Goal: Task Accomplishment & Management: Manage account settings

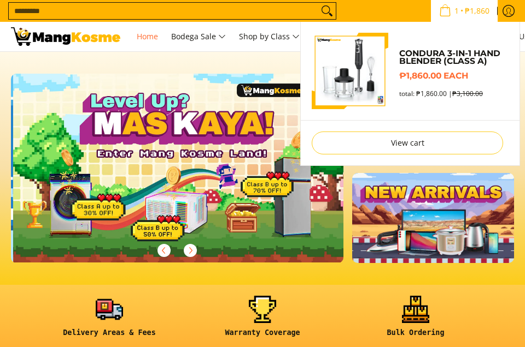
scroll to position [0, 332]
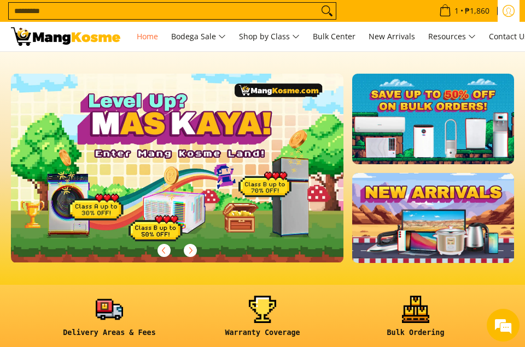
click at [506, 9] on icon "Log in" at bounding box center [508, 11] width 8 height 7
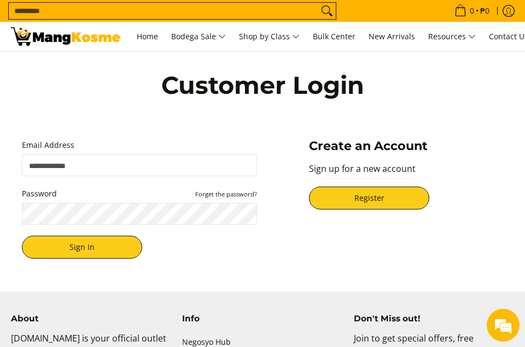
click at [113, 164] on input "Email Address" at bounding box center [139, 166] width 235 height 22
type input "**********"
click at [22, 236] on button "Sign In" at bounding box center [82, 247] width 120 height 23
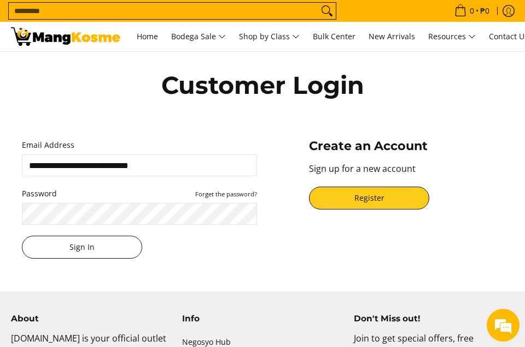
click at [93, 244] on button "Sign In" at bounding box center [82, 247] width 120 height 23
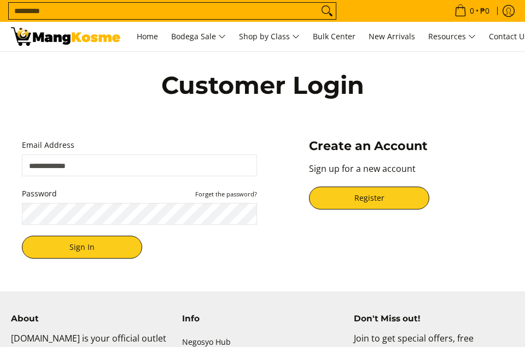
click at [118, 161] on input "Email Address" at bounding box center [139, 166] width 235 height 22
click at [233, 195] on small "Forget the password?" at bounding box center [226, 194] width 62 height 8
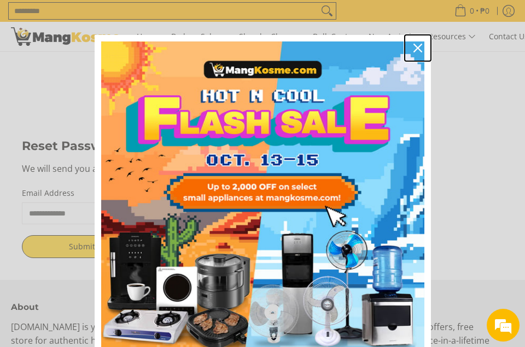
click at [415, 46] on icon "close icon" at bounding box center [417, 48] width 9 height 9
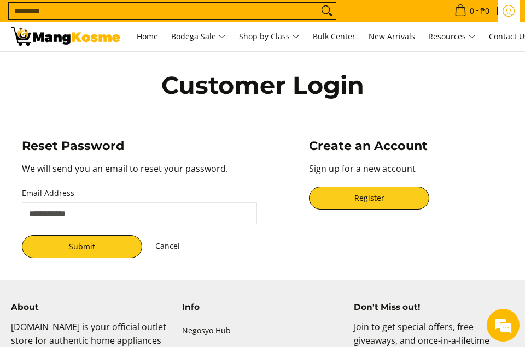
click at [507, 12] on icon "Log in" at bounding box center [508, 11] width 12 height 12
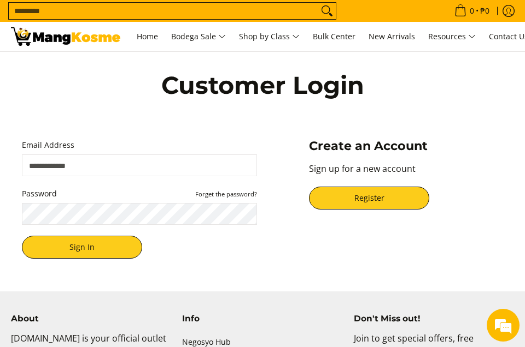
click at [104, 163] on input "Email Address" at bounding box center [139, 166] width 235 height 22
click at [224, 196] on small "Forget the password?" at bounding box center [226, 194] width 62 height 8
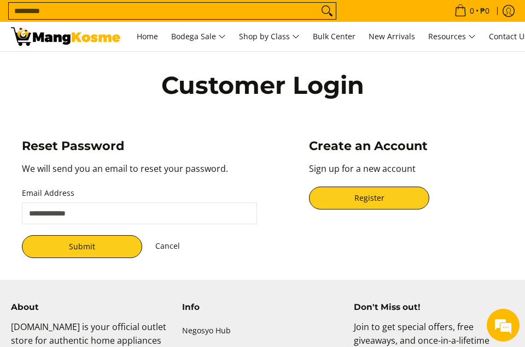
click at [66, 210] on input "Email Address" at bounding box center [139, 214] width 235 height 22
type input "**********"
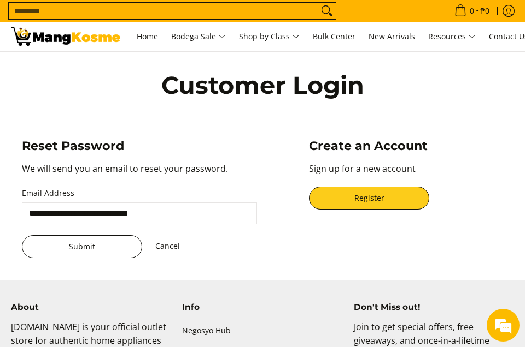
click at [70, 248] on button "Submit" at bounding box center [82, 246] width 120 height 23
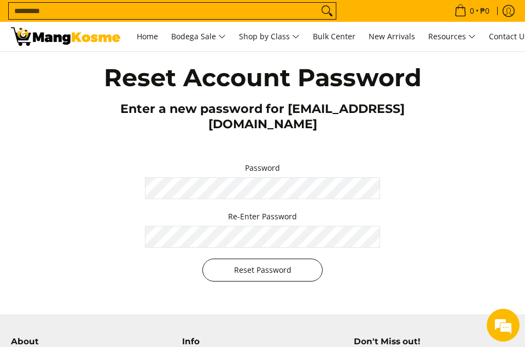
drag, startPoint x: 227, startPoint y: 269, endPoint x: 25, endPoint y: 245, distance: 203.0
click at [221, 267] on button "Reset Password" at bounding box center [262, 270] width 120 height 23
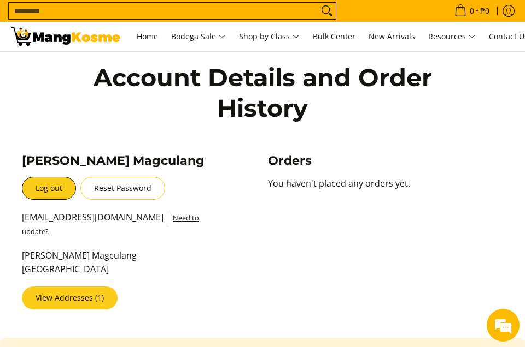
click at [91, 300] on link "View Addresses (1)" at bounding box center [70, 298] width 96 height 23
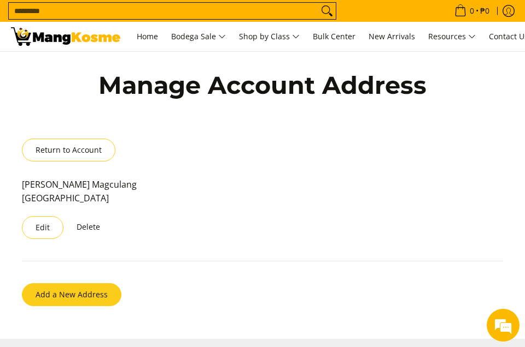
click at [84, 300] on button "Add a New Address" at bounding box center [71, 295] width 99 height 23
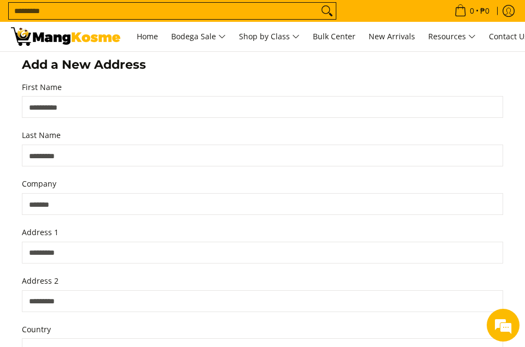
scroll to position [275, 0]
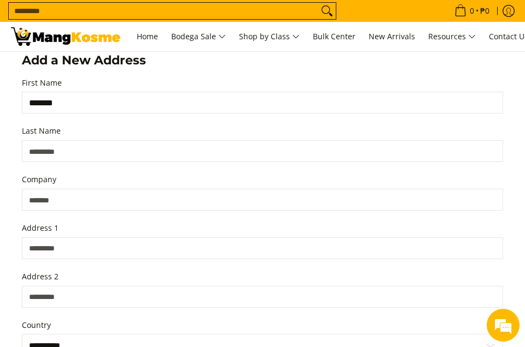
type input "**********"
type input "****"
click at [73, 152] on input "Last Name" at bounding box center [262, 151] width 481 height 22
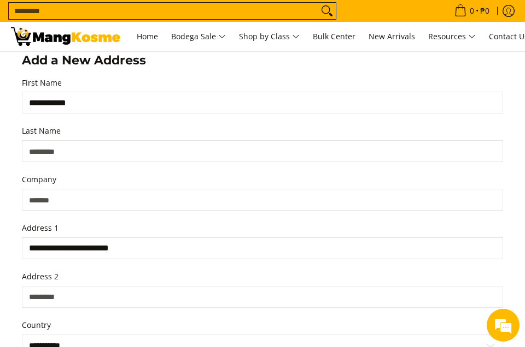
type input "*********"
type input "***"
select select "******"
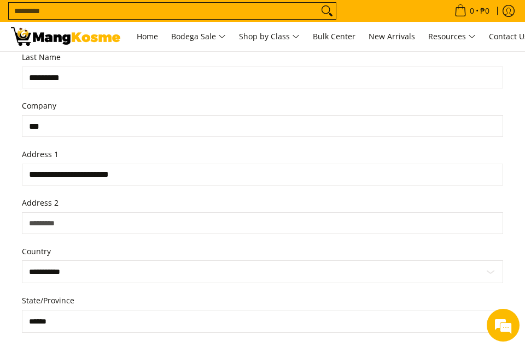
scroll to position [385, 0]
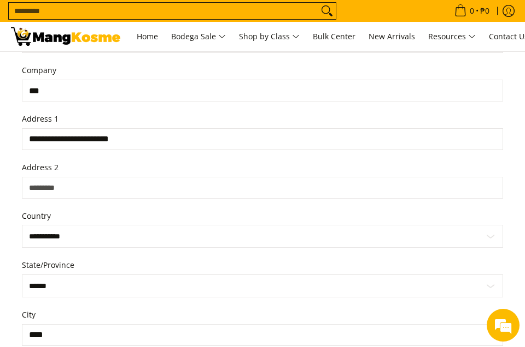
click at [73, 188] on input "Address 2" at bounding box center [262, 188] width 481 height 22
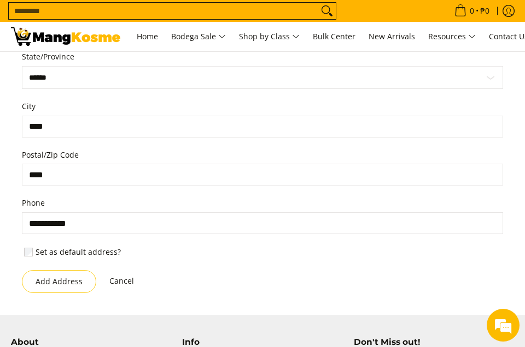
scroll to position [658, 0]
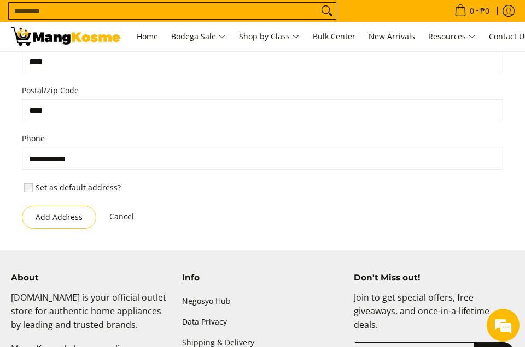
drag, startPoint x: 88, startPoint y: 157, endPoint x: -59, endPoint y: 151, distance: 147.1
type input "**********"
click at [56, 215] on button "Add Address" at bounding box center [59, 217] width 74 height 23
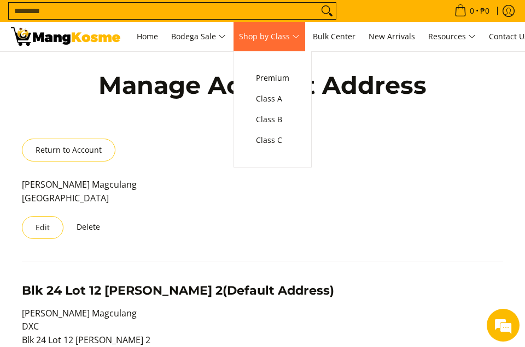
click at [283, 34] on span "Shop by Class" at bounding box center [269, 37] width 61 height 14
click at [289, 136] on span "Class C" at bounding box center [272, 141] width 33 height 14
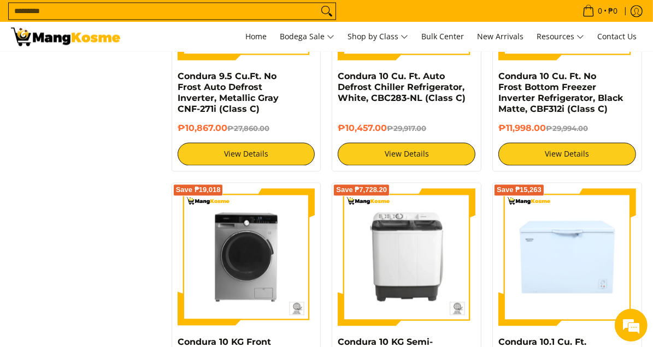
scroll to position [1748, 0]
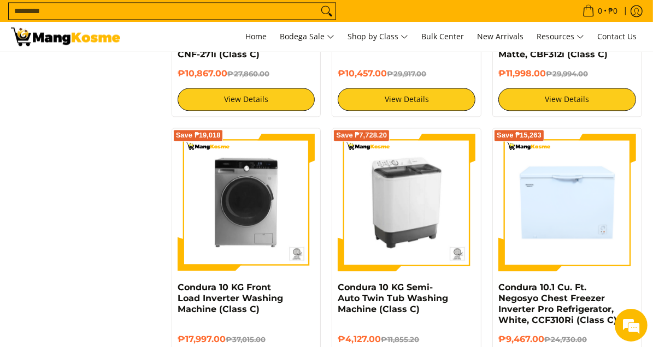
click at [409, 187] on img at bounding box center [407, 203] width 138 height 138
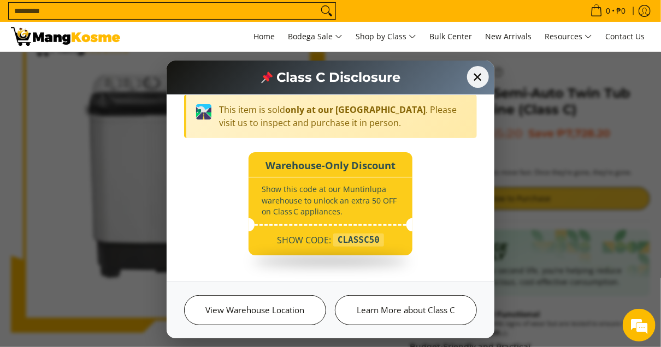
click at [482, 73] on span "✕" at bounding box center [478, 77] width 22 height 22
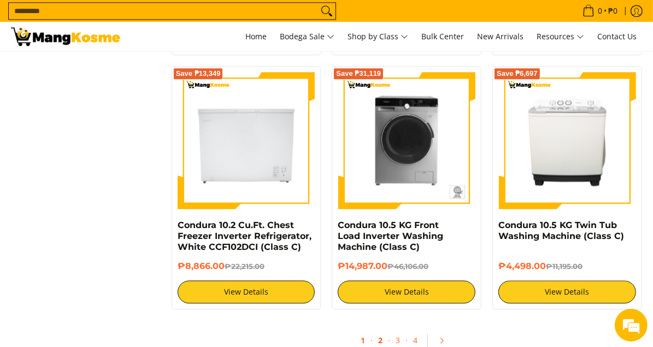
click at [382, 330] on link "2" at bounding box center [380, 341] width 15 height 22
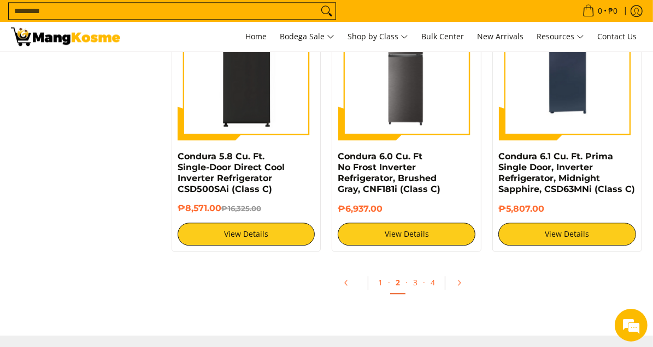
scroll to position [2131, 0]
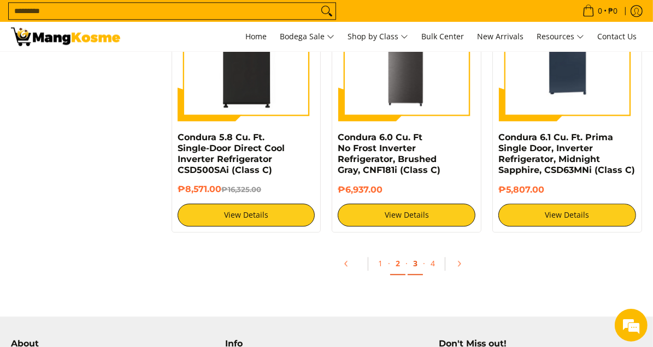
click at [414, 263] on link "3" at bounding box center [415, 264] width 15 height 22
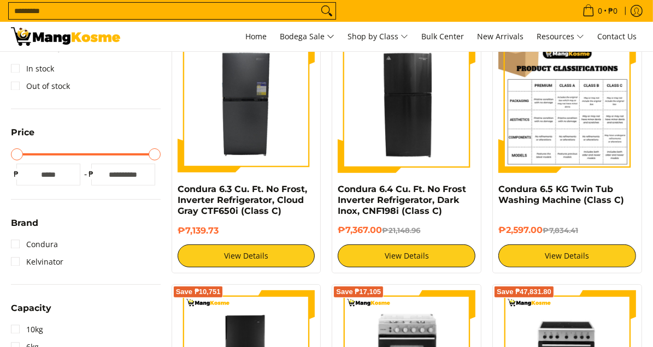
click at [540, 113] on img at bounding box center [567, 105] width 138 height 138
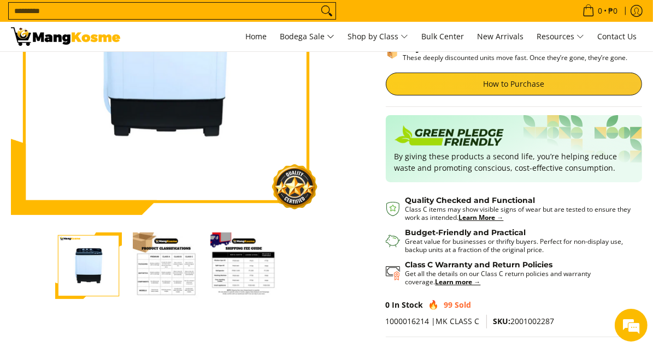
scroll to position [55, 0]
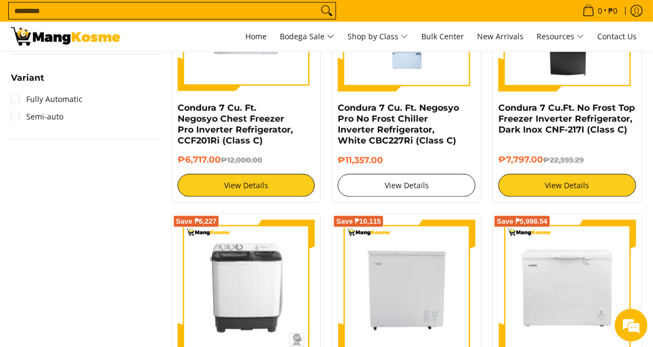
scroll to position [1203, 0]
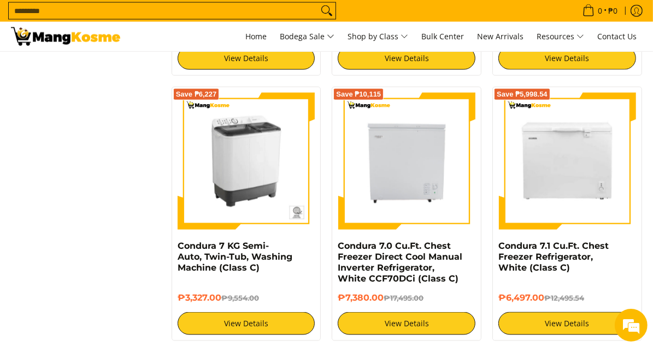
click at [265, 181] on img at bounding box center [247, 162] width 138 height 138
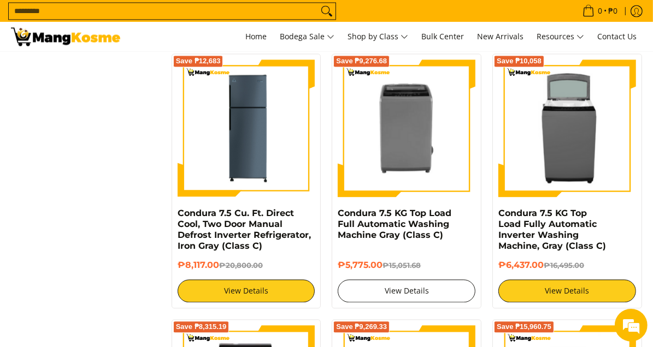
scroll to position [1743, 0]
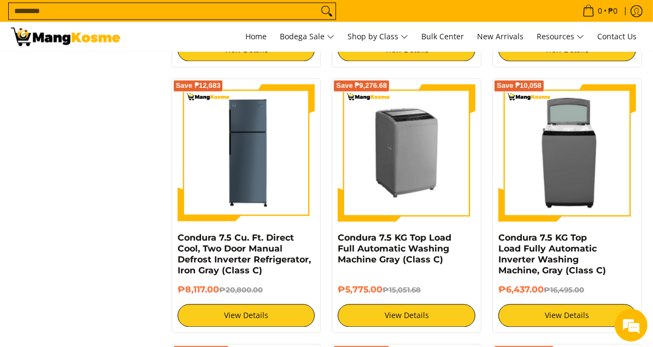
click at [378, 169] on img at bounding box center [407, 153] width 138 height 138
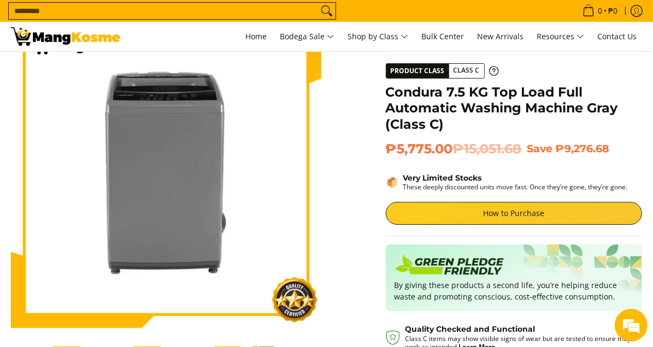
scroll to position [55, 0]
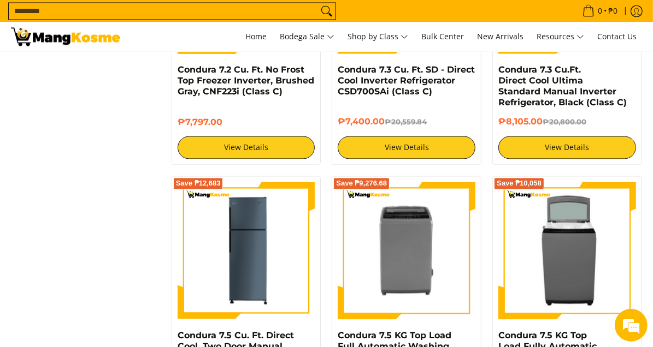
scroll to position [1410, 0]
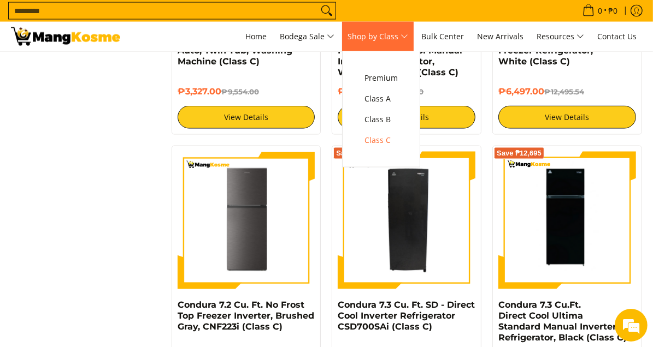
click at [408, 36] on span "Shop by Class" at bounding box center [377, 37] width 61 height 14
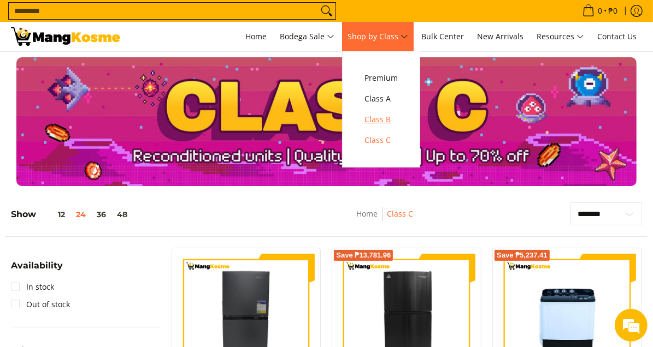
click at [397, 121] on span "Class B" at bounding box center [380, 120] width 33 height 14
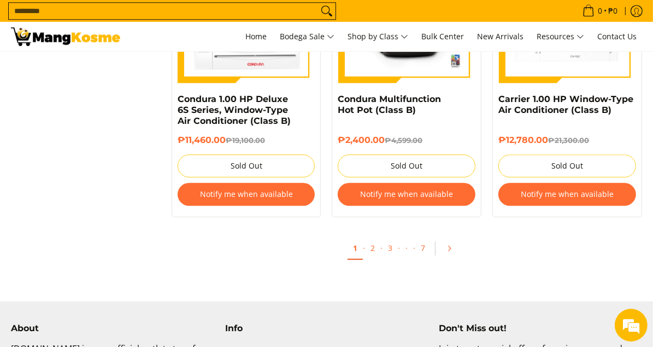
scroll to position [2293, 0]
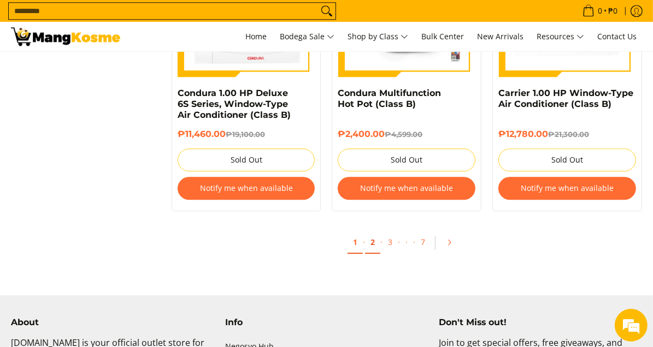
click at [374, 240] on link "2" at bounding box center [372, 243] width 15 height 22
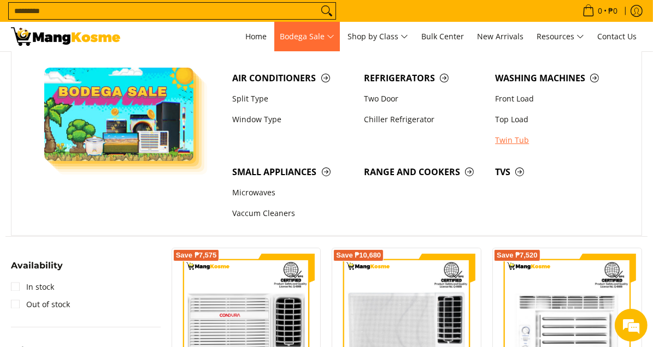
click at [528, 140] on link "Twin Tub" at bounding box center [555, 140] width 131 height 21
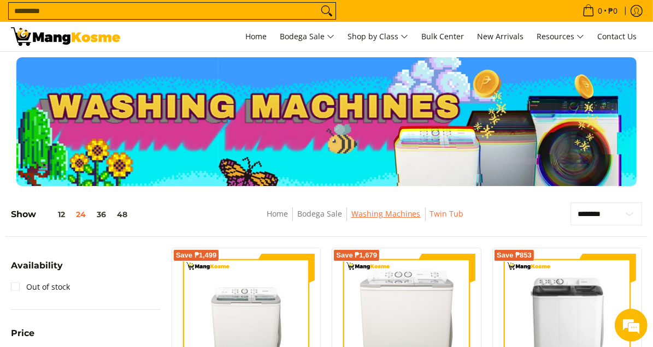
click at [384, 216] on link "Washing Machines" at bounding box center [385, 214] width 69 height 10
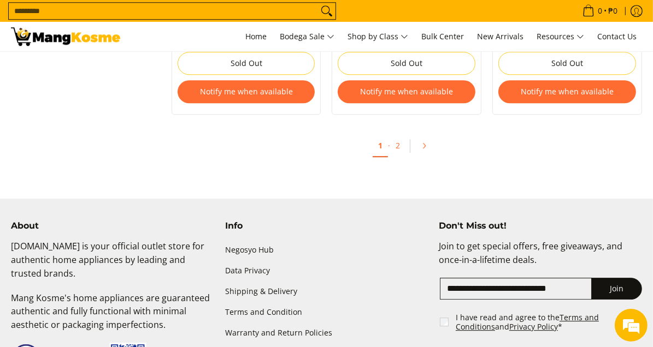
scroll to position [2442, 0]
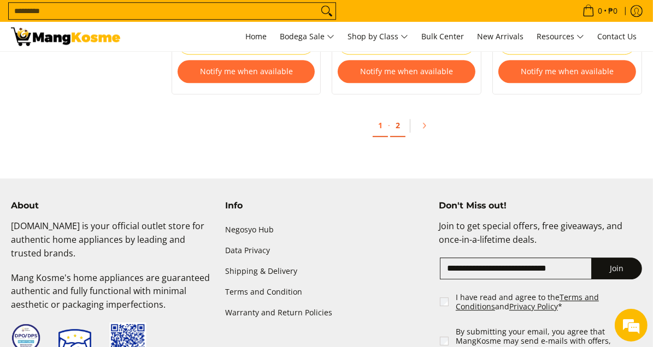
click at [402, 126] on link "2" at bounding box center [397, 126] width 15 height 22
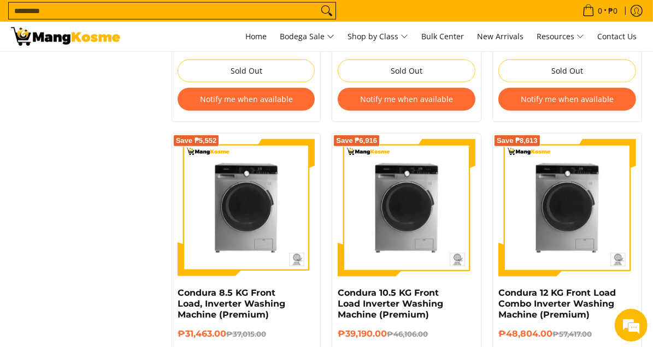
scroll to position [1254, 0]
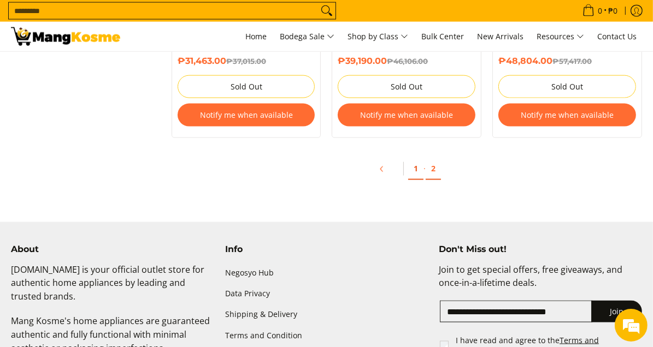
click at [416, 172] on link "1" at bounding box center [415, 169] width 15 height 22
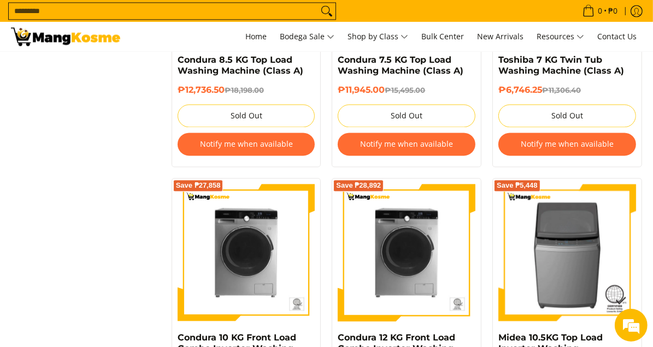
scroll to position [1576, 0]
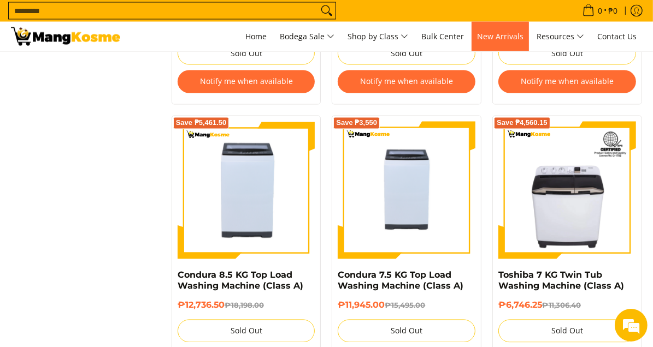
click at [522, 37] on span "New Arrivals" at bounding box center [500, 36] width 46 height 10
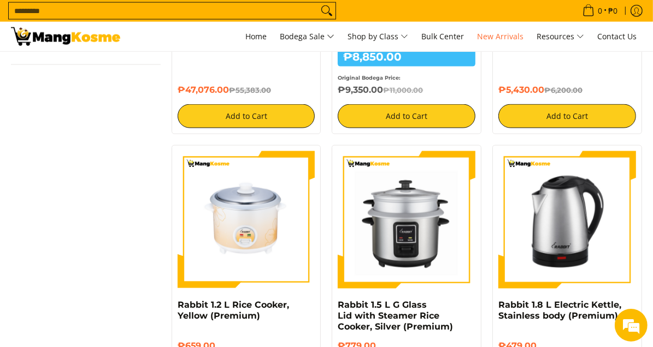
scroll to position [1125, 0]
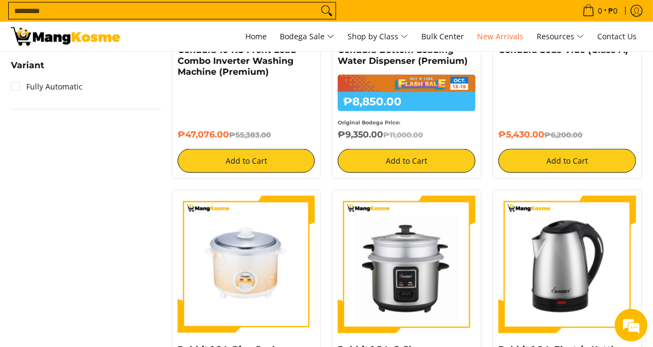
click at [105, 270] on div "**********" at bounding box center [326, 177] width 642 height 2200
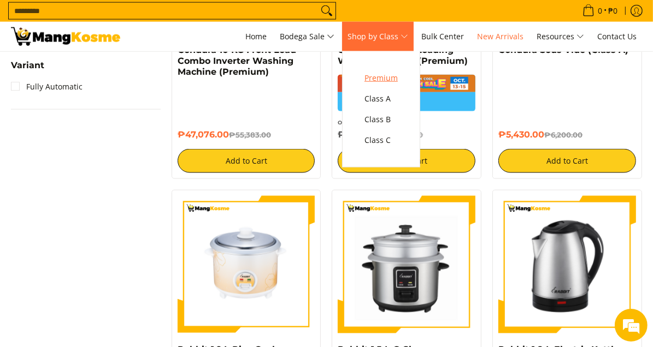
click at [382, 75] on span "Premium" at bounding box center [380, 79] width 33 height 14
